Goal: Task Accomplishment & Management: Manage account settings

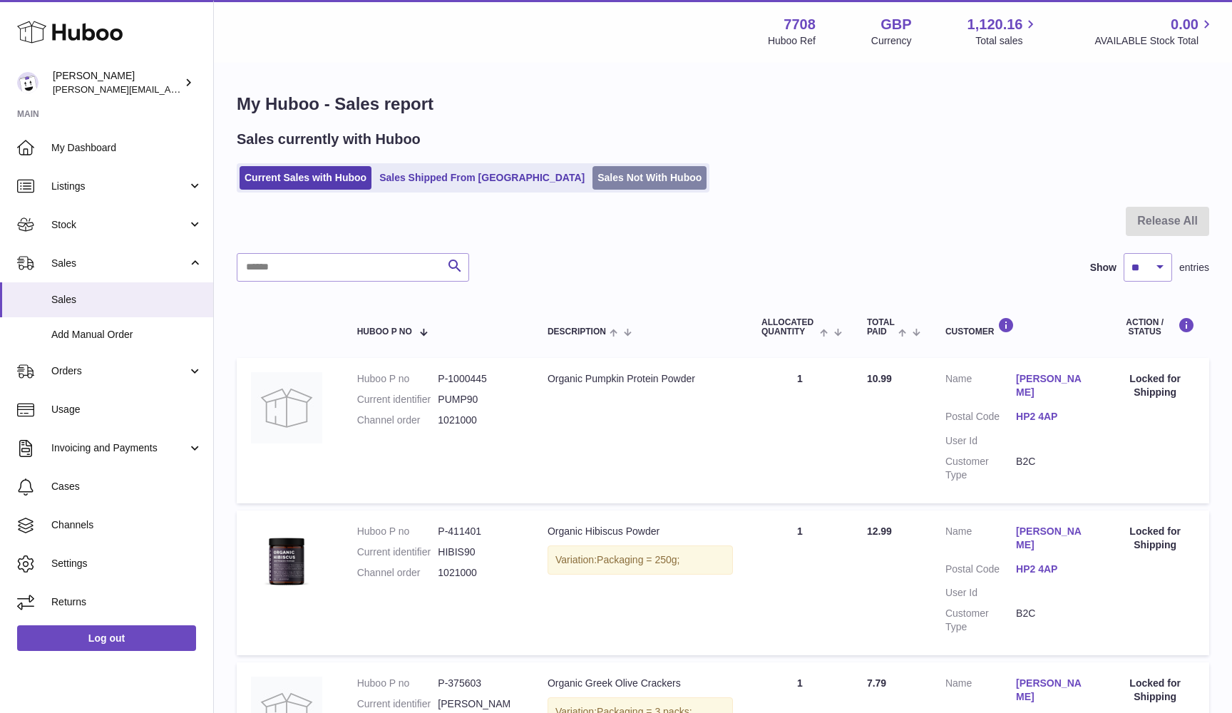
click at [593, 177] on link "Sales Not With Huboo" at bounding box center [650, 178] width 114 height 24
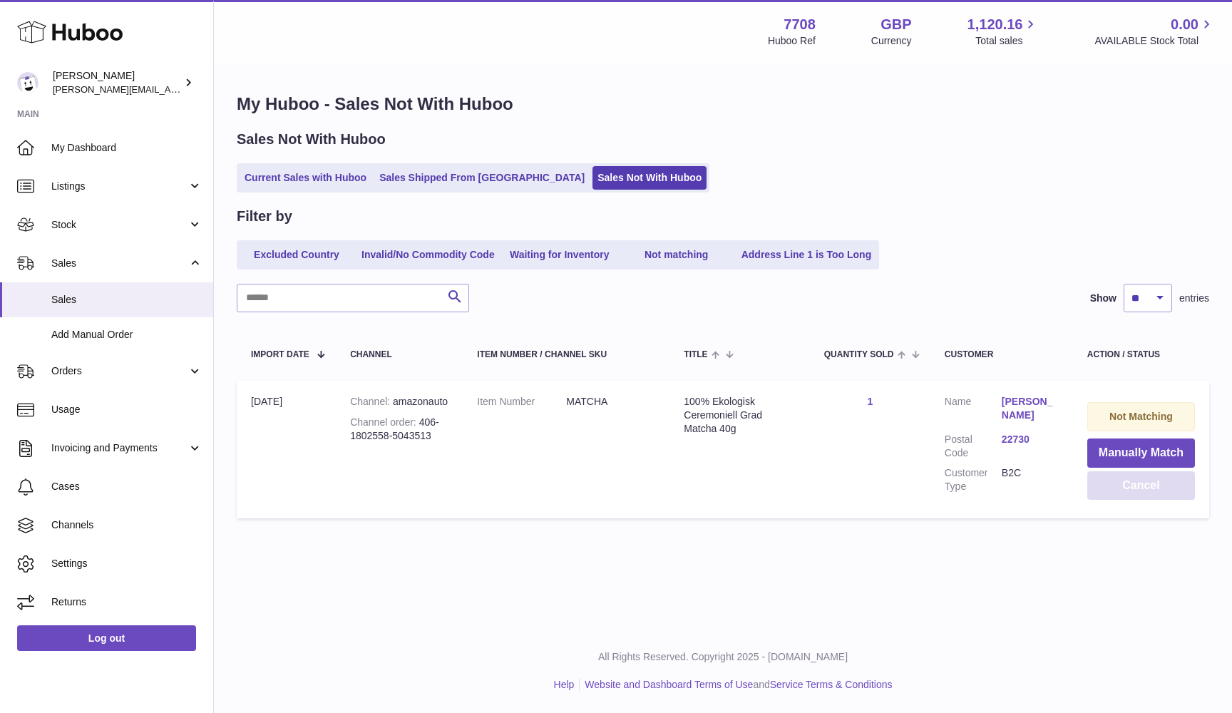
click at [1143, 489] on button "Cancel" at bounding box center [1142, 485] width 108 height 29
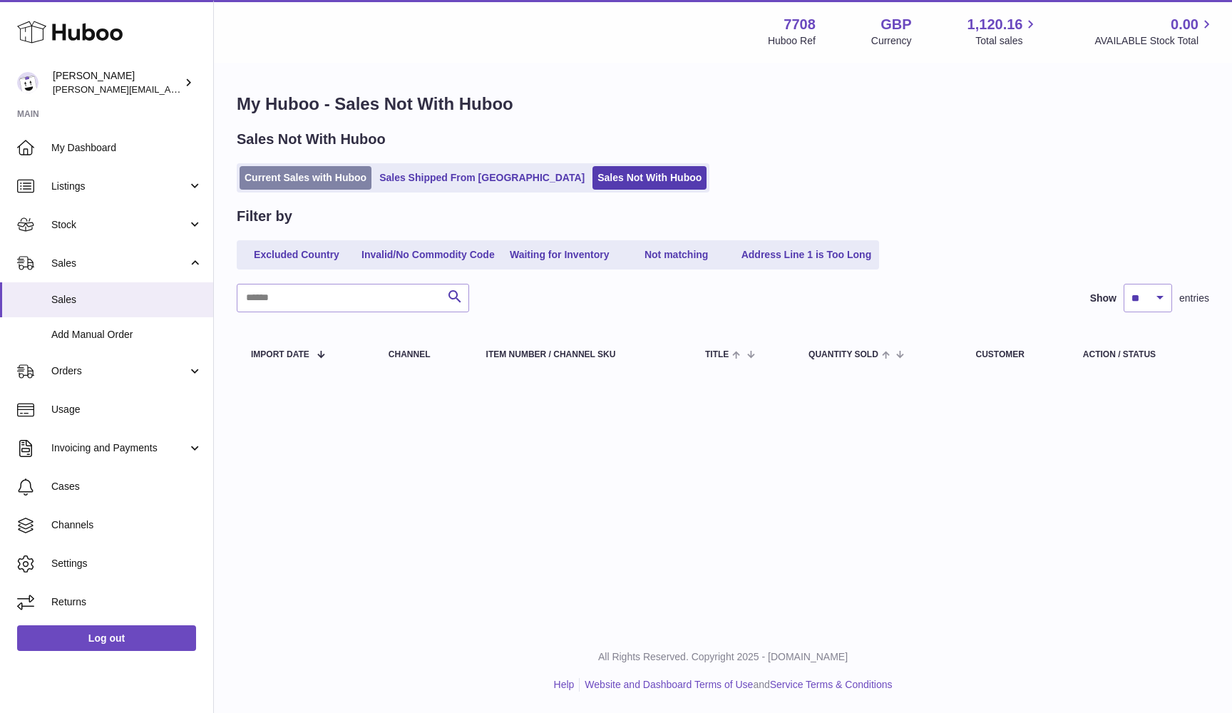
click at [269, 187] on link "Current Sales with Huboo" at bounding box center [306, 178] width 132 height 24
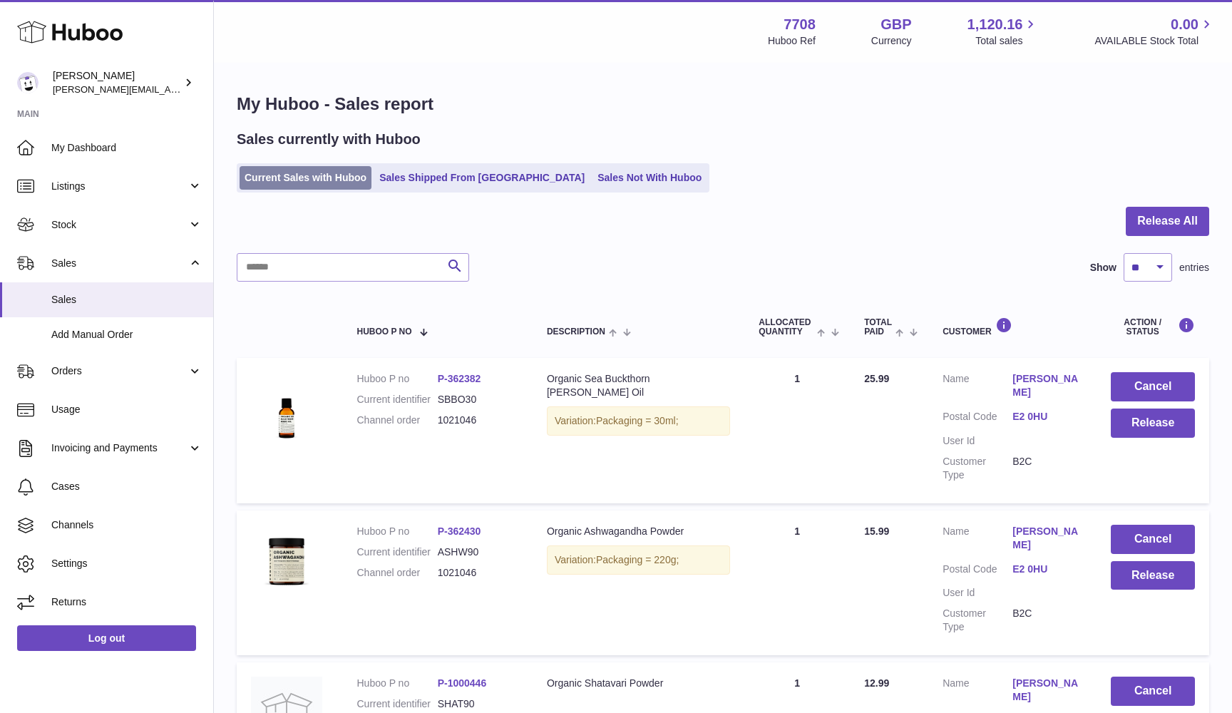
click at [265, 180] on link "Current Sales with Huboo" at bounding box center [306, 178] width 132 height 24
click at [1182, 225] on button "Release All" at bounding box center [1167, 221] width 83 height 29
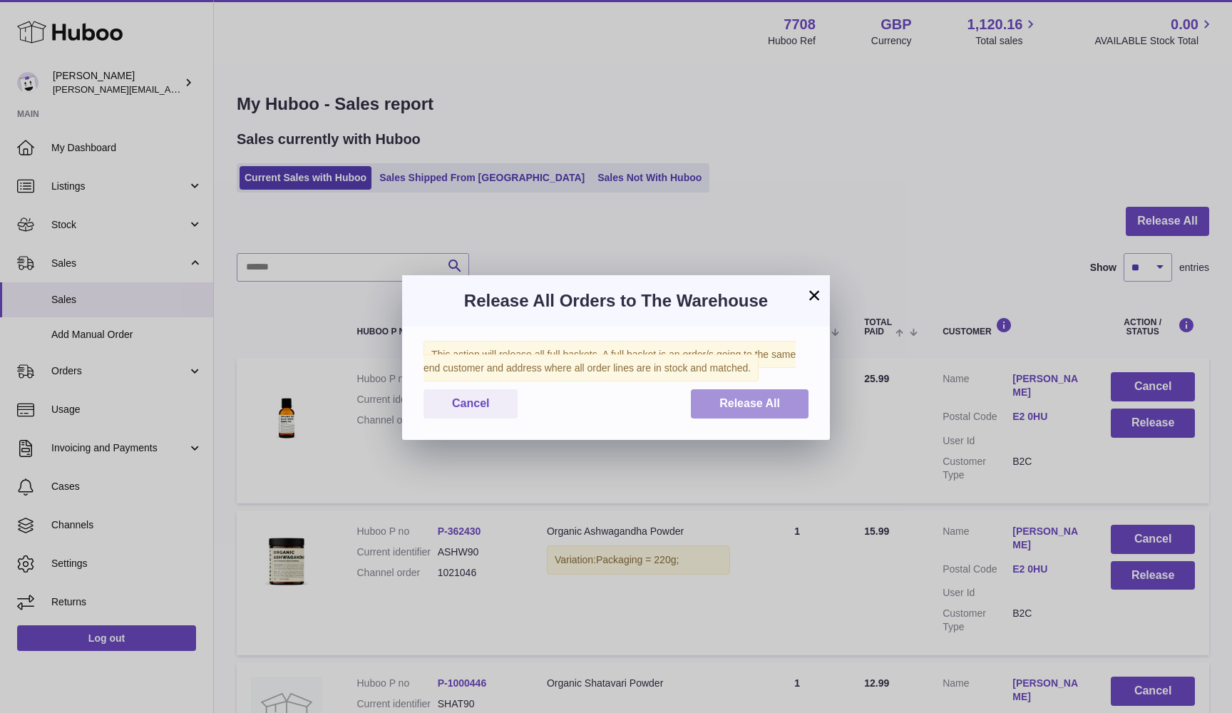
click at [780, 392] on button "Release All" at bounding box center [750, 403] width 118 height 29
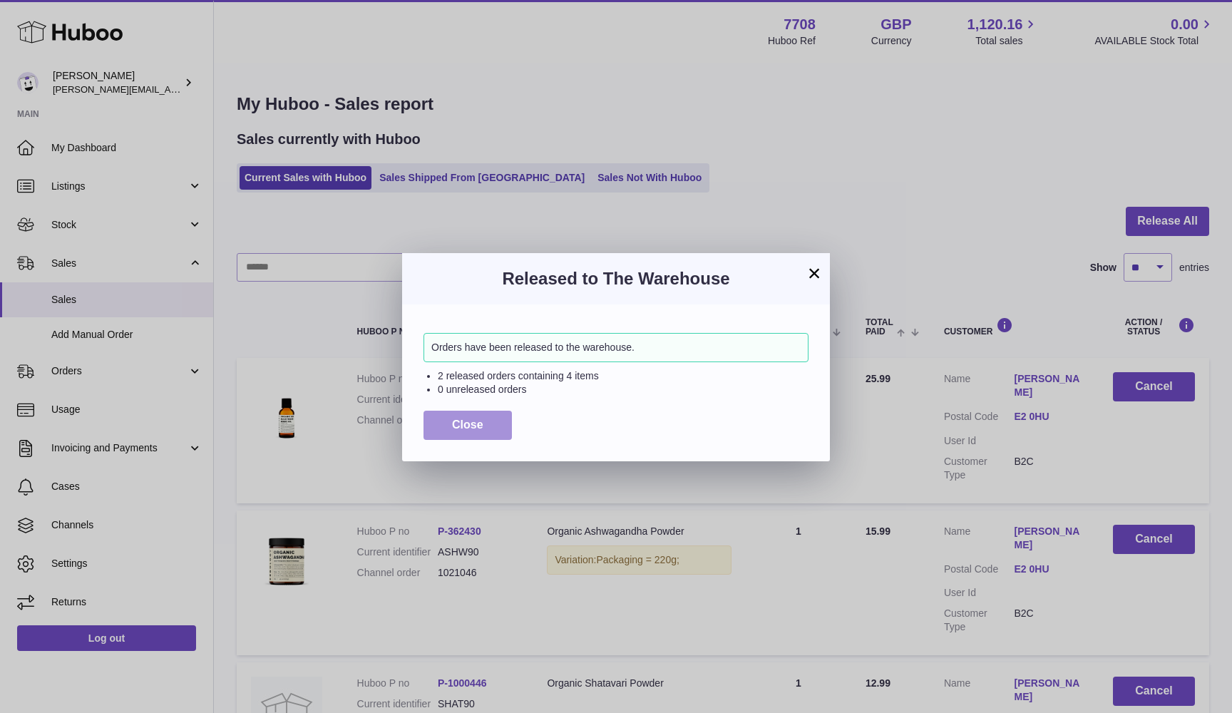
click at [436, 430] on button "Close" at bounding box center [468, 425] width 88 height 29
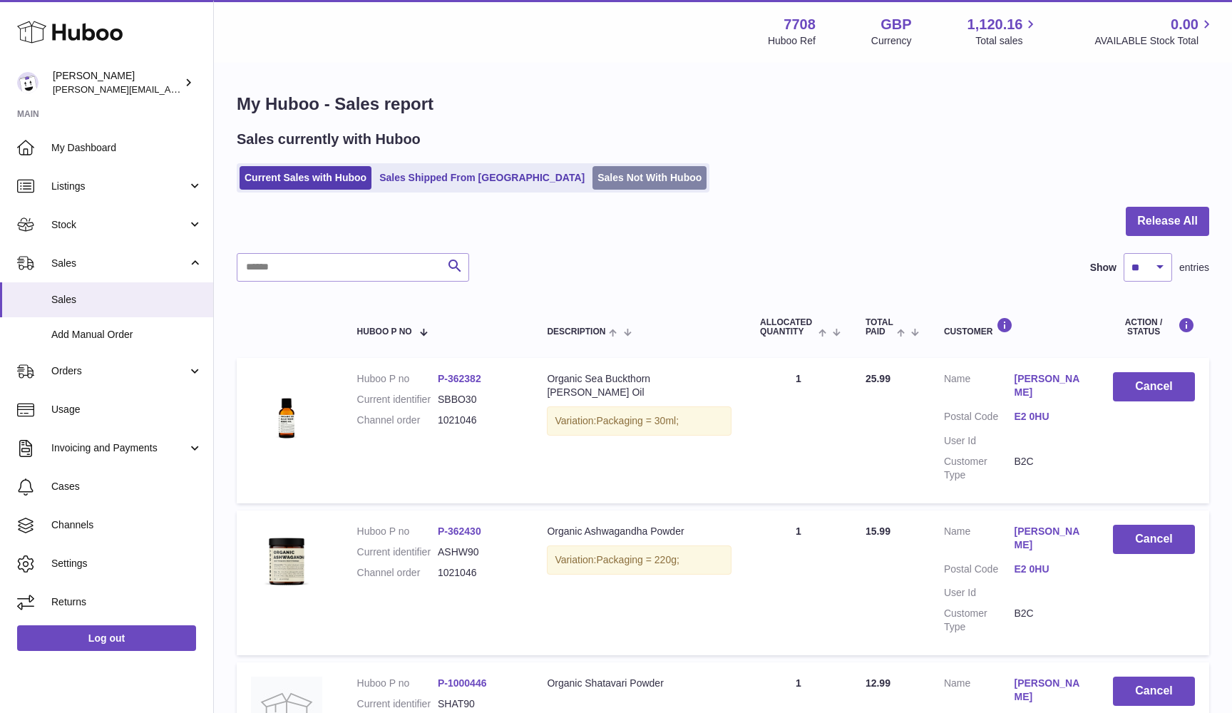
click at [593, 180] on link "Sales Not With Huboo" at bounding box center [650, 178] width 114 height 24
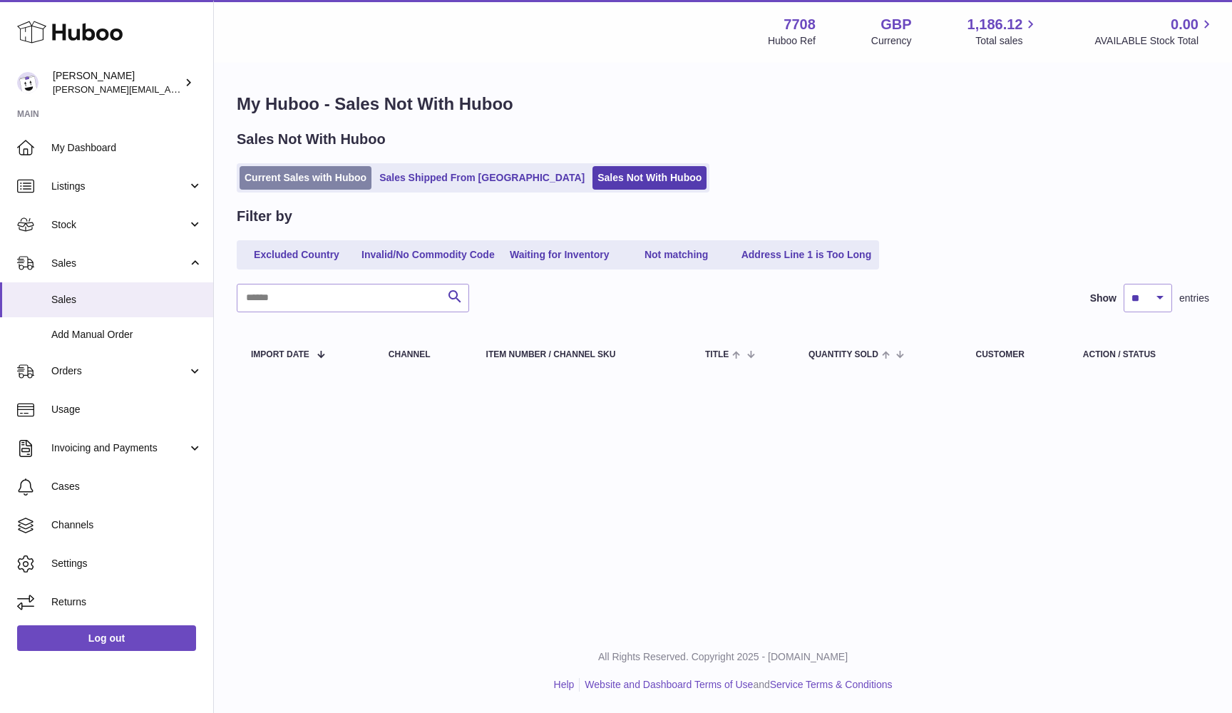
click at [337, 179] on link "Current Sales with Huboo" at bounding box center [306, 178] width 132 height 24
